Goal: Task Accomplishment & Management: Use online tool/utility

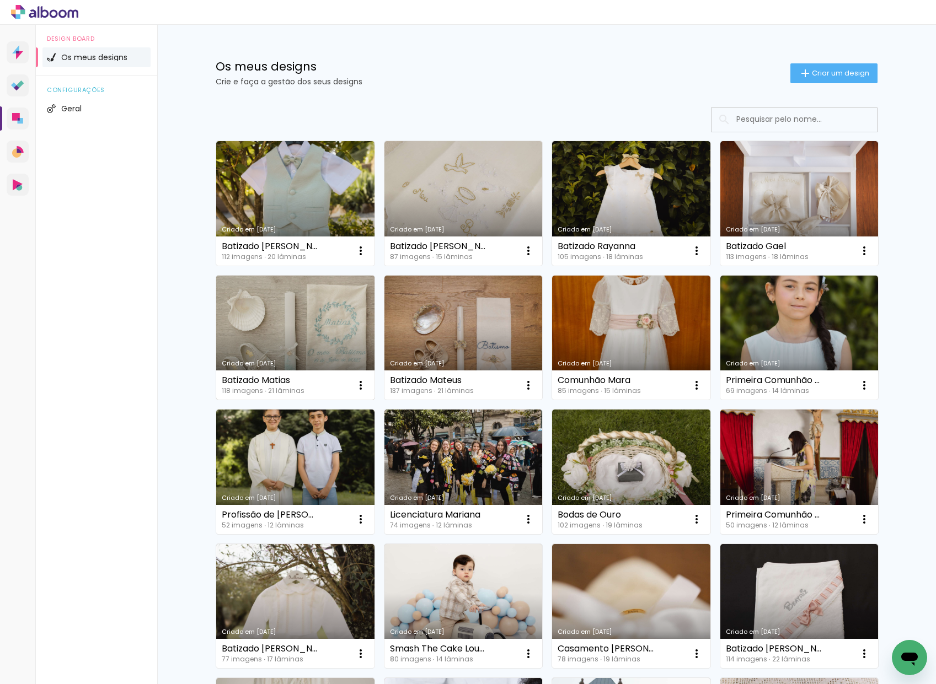
click at [284, 321] on link "Criado em [DATE]" at bounding box center [295, 338] width 158 height 125
click at [817, 324] on link "Criado em [DATE]" at bounding box center [799, 338] width 158 height 125
